Goal: Task Accomplishment & Management: Use online tool/utility

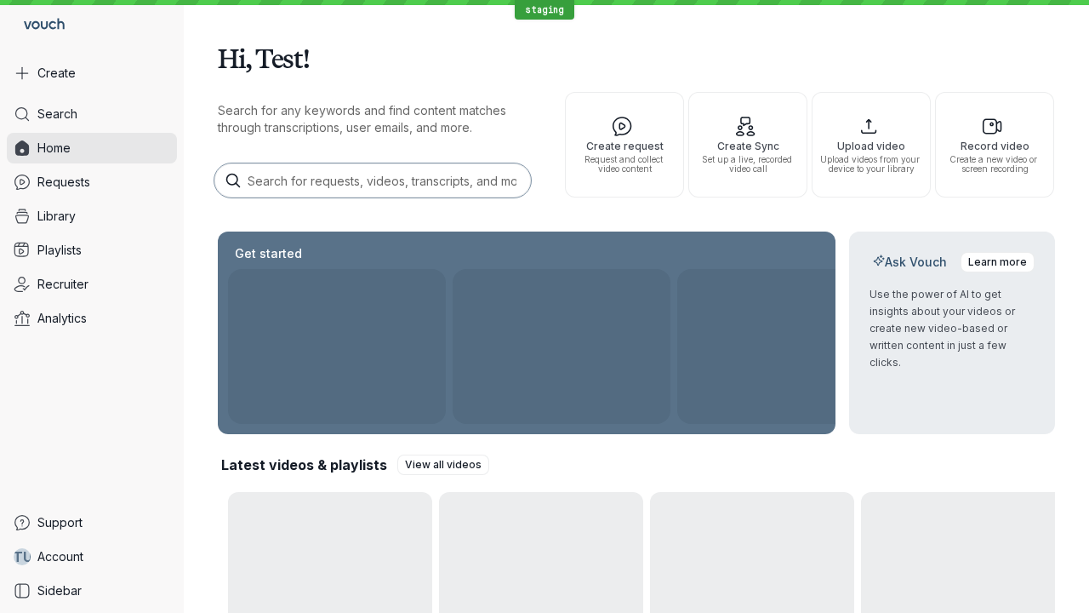
click at [92, 73] on button "Create" at bounding box center [92, 73] width 170 height 31
